Goal: Find specific page/section: Find specific page/section

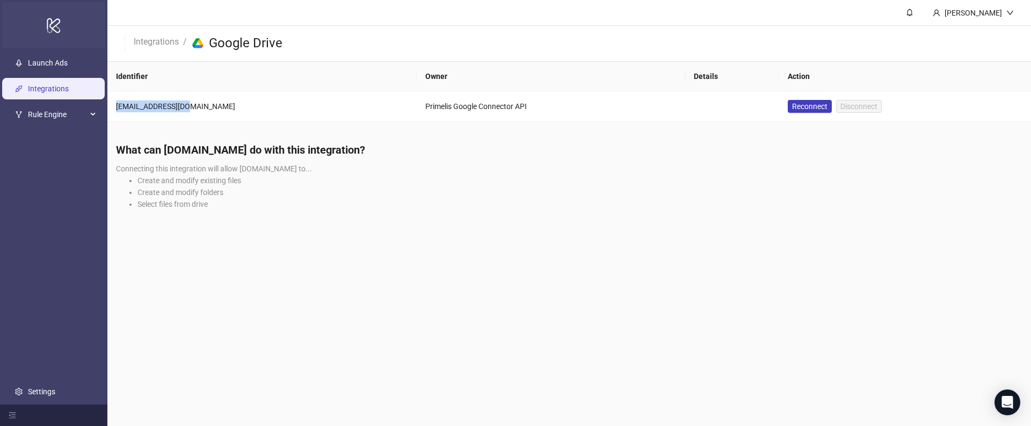
click at [41, 42] on div "logo/logo-mobile" at bounding box center [53, 25] width 103 height 46
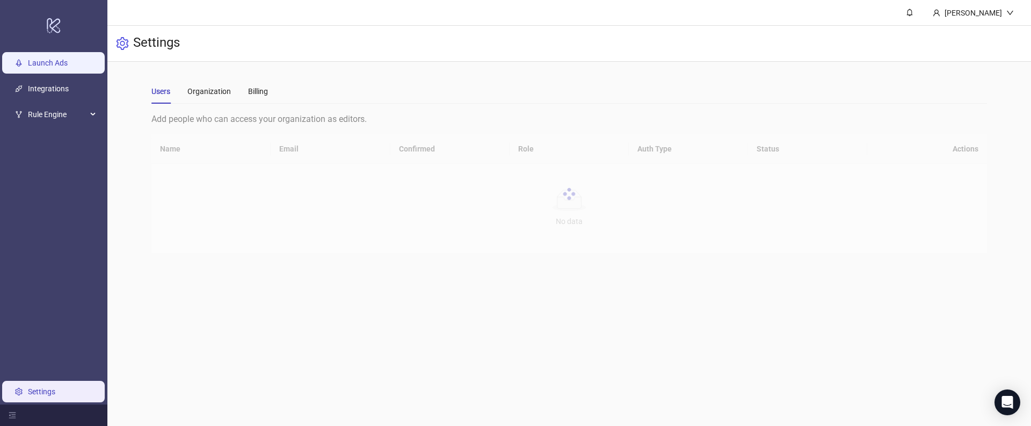
click at [41, 67] on link "Launch Ads" at bounding box center [48, 63] width 40 height 9
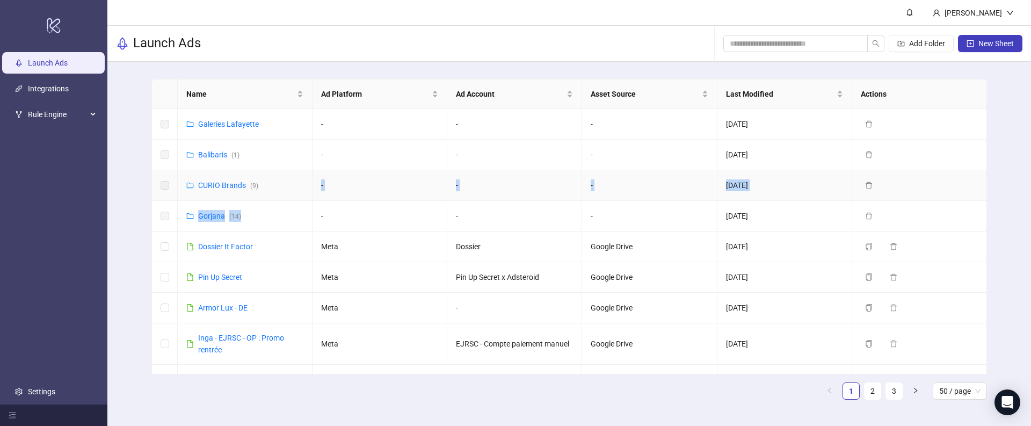
drag, startPoint x: 222, startPoint y: 191, endPoint x: 235, endPoint y: 226, distance: 37.2
click at [213, 220] on link "Gorjana ( 14 )" at bounding box center [219, 215] width 43 height 9
